Goal: Use online tool/utility: Utilize a website feature to perform a specific function

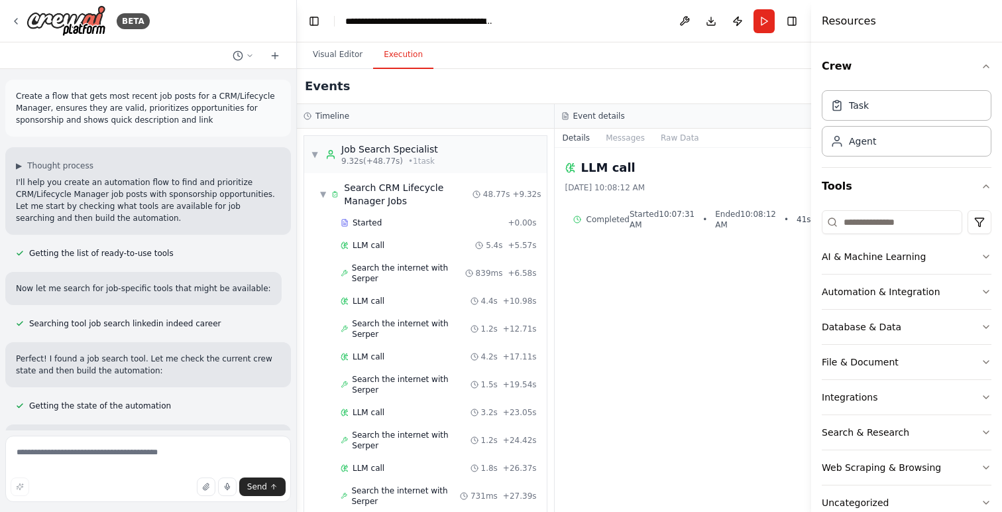
scroll to position [645, 0]
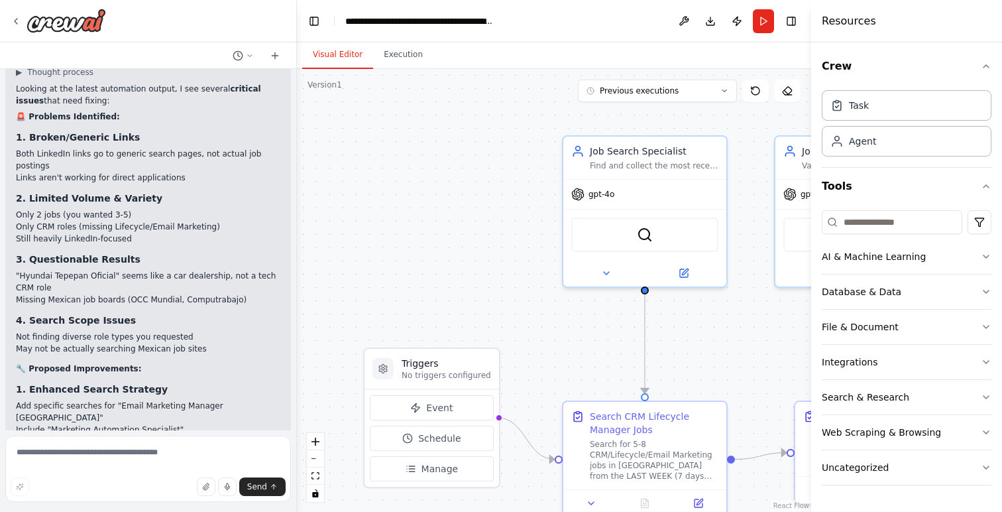
scroll to position [6558, 0]
click at [761, 24] on button "Run" at bounding box center [763, 21] width 21 height 24
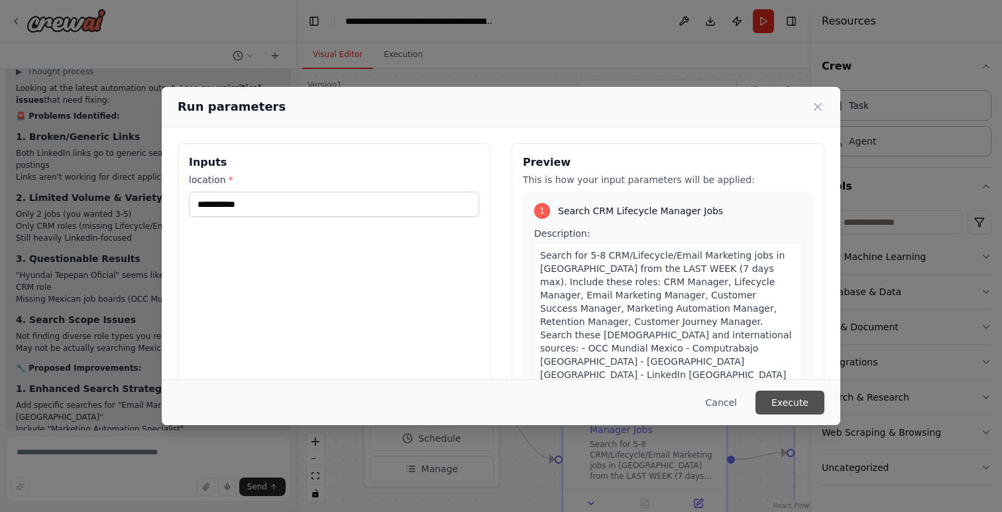
click at [793, 404] on button "Execute" at bounding box center [789, 402] width 69 height 24
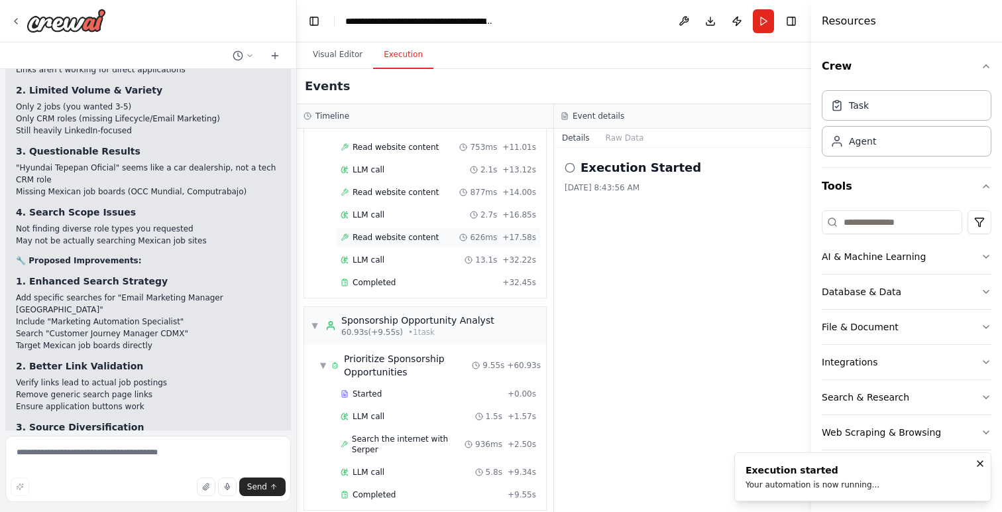
scroll to position [579, 0]
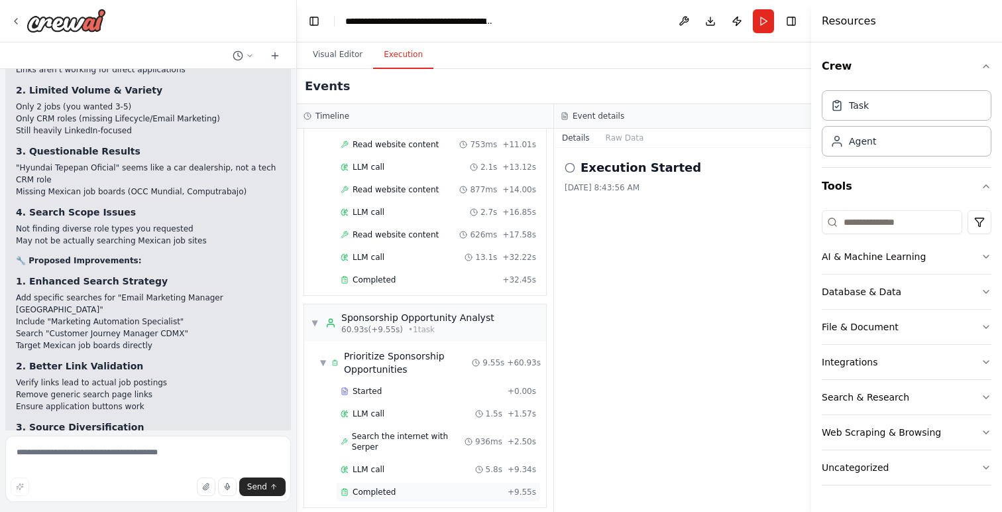
click at [356, 482] on div "Completed + 9.55s" at bounding box center [438, 492] width 205 height 20
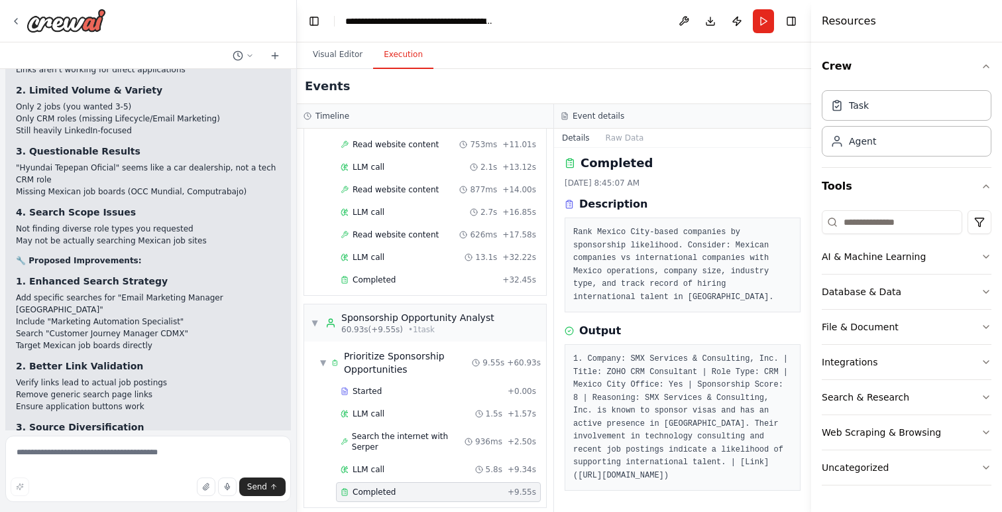
scroll to position [30, 0]
drag, startPoint x: 620, startPoint y: 474, endPoint x: 576, endPoint y: 451, distance: 49.8
click at [576, 451] on pre "1. Company: SMX Services & Consulting, Inc. | Title: ZOHO CRM Consultant | Role…" at bounding box center [682, 416] width 219 height 129
copy pre "[URL][DOMAIN_NAME]"
